Goal: Task Accomplishment & Management: Use online tool/utility

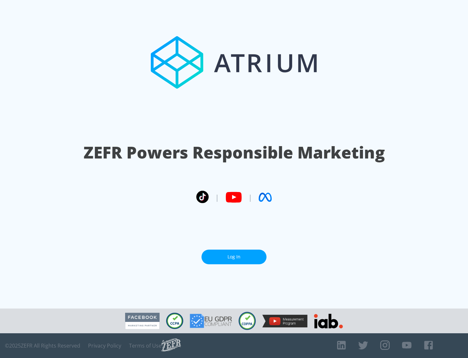
click at [234, 254] on link "Log In" at bounding box center [234, 256] width 65 height 15
